Goal: Task Accomplishment & Management: Manage account settings

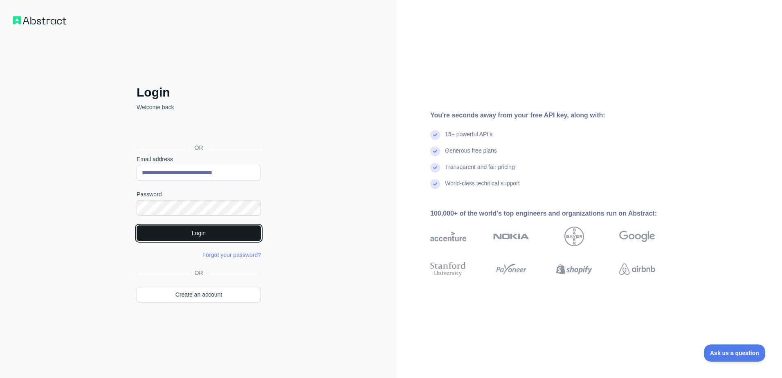
click at [170, 234] on button "Login" at bounding box center [199, 233] width 124 height 16
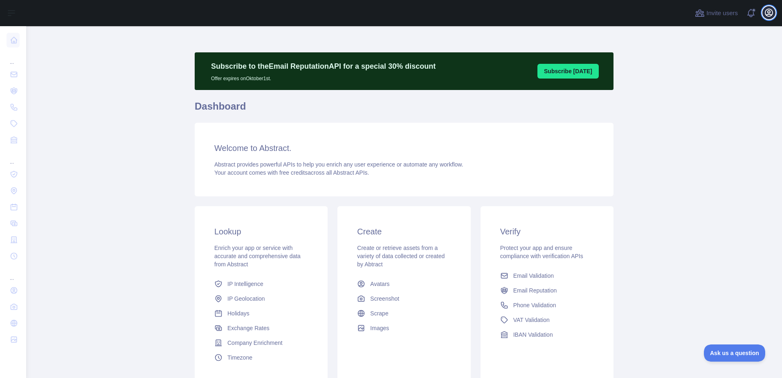
click at [772, 16] on icon "button" at bounding box center [769, 13] width 10 height 10
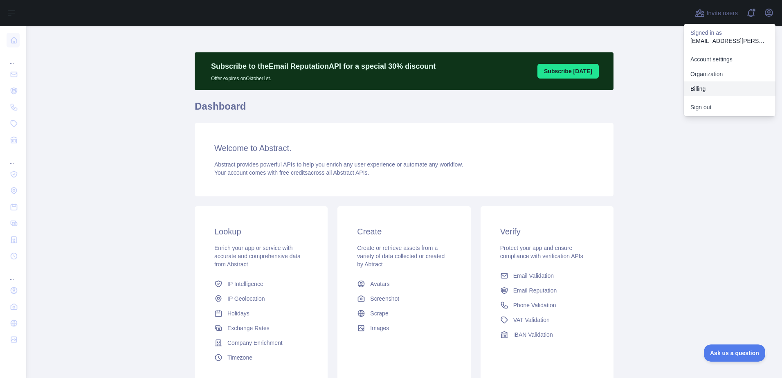
click at [713, 91] on button "Billing" at bounding box center [730, 88] width 92 height 15
